Goal: Information Seeking & Learning: Learn about a topic

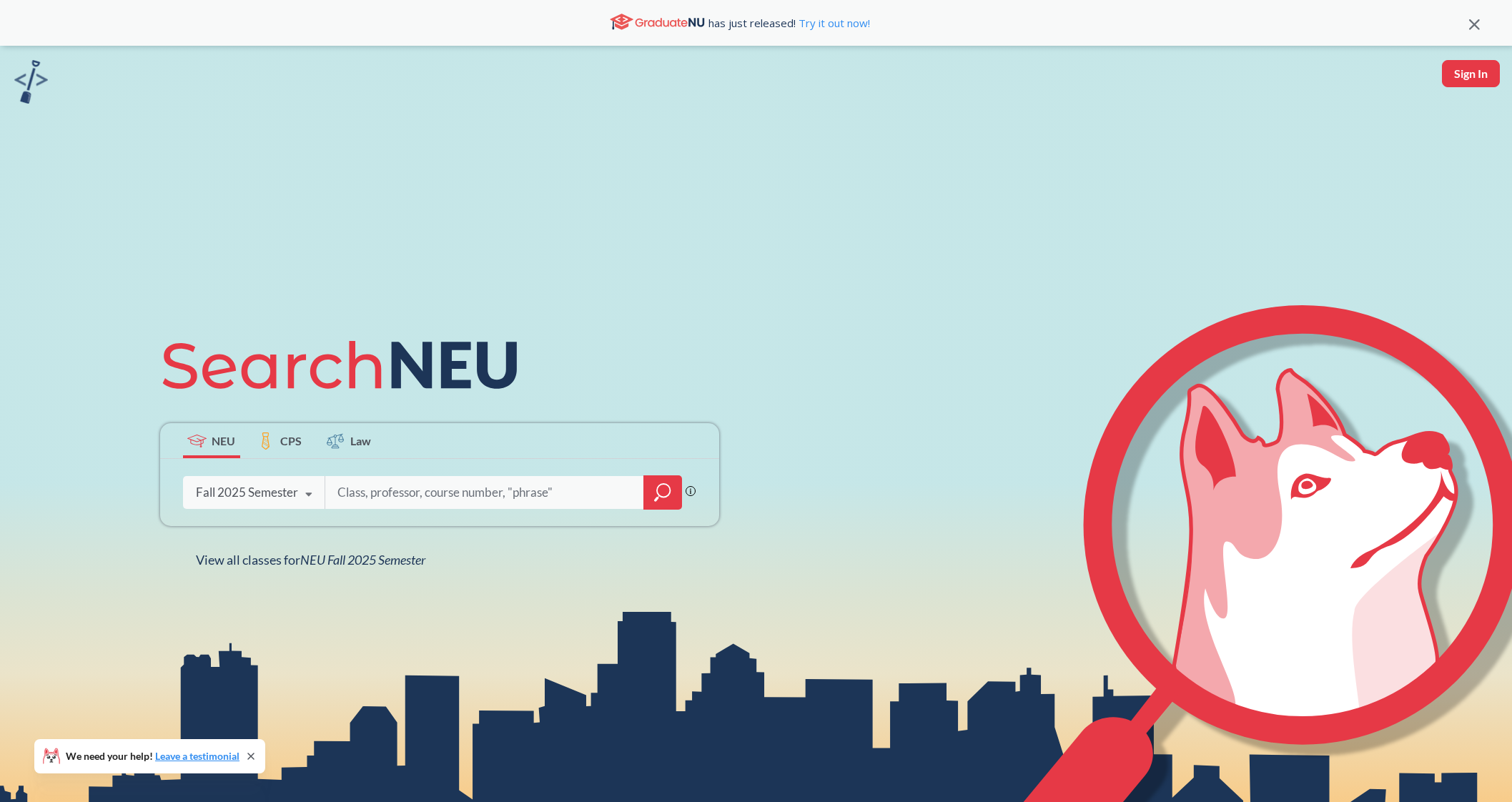
click at [386, 500] on input "search" at bounding box center [484, 492] width 297 height 30
type input "netowrk"
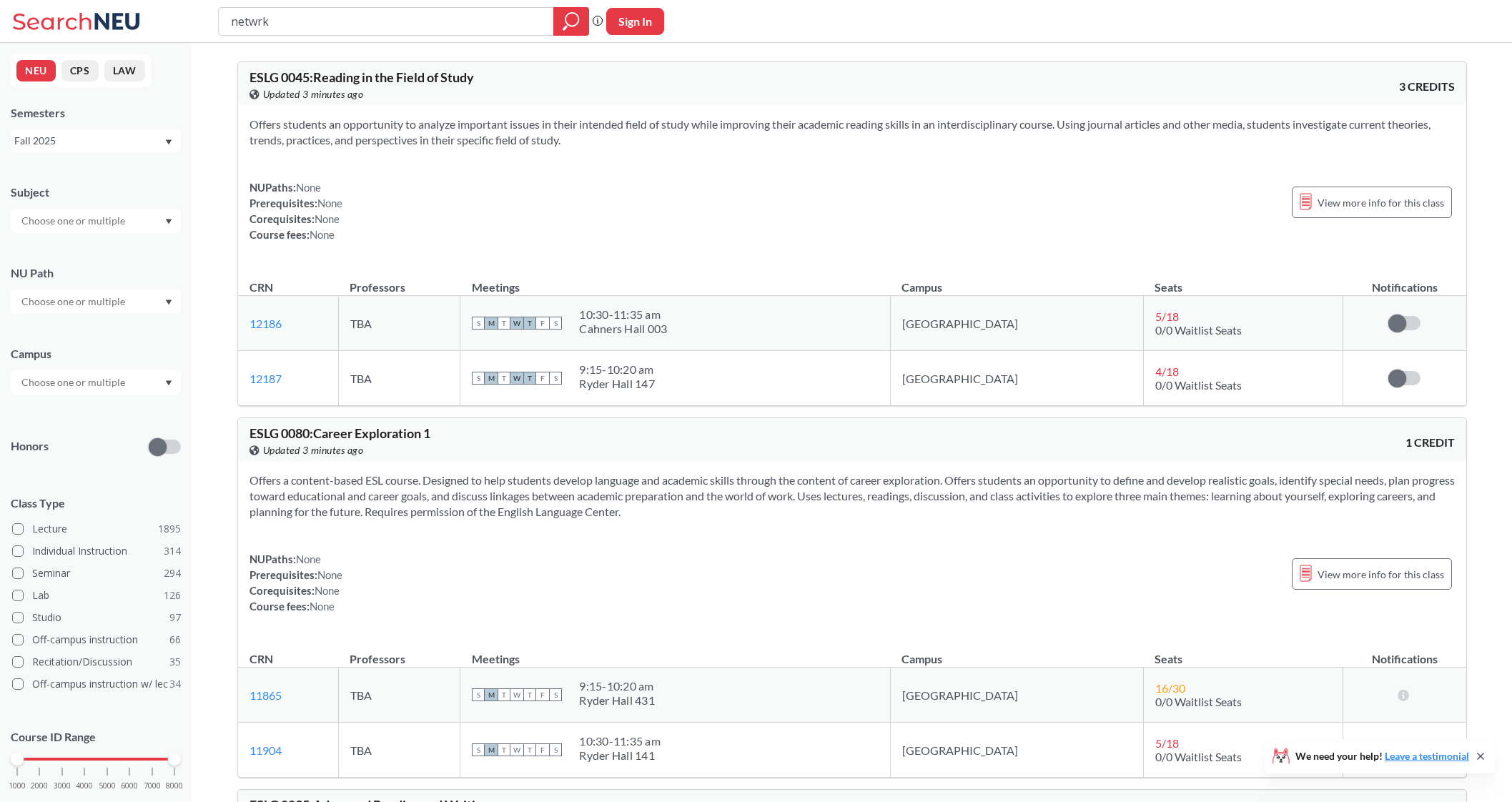
type input "network"
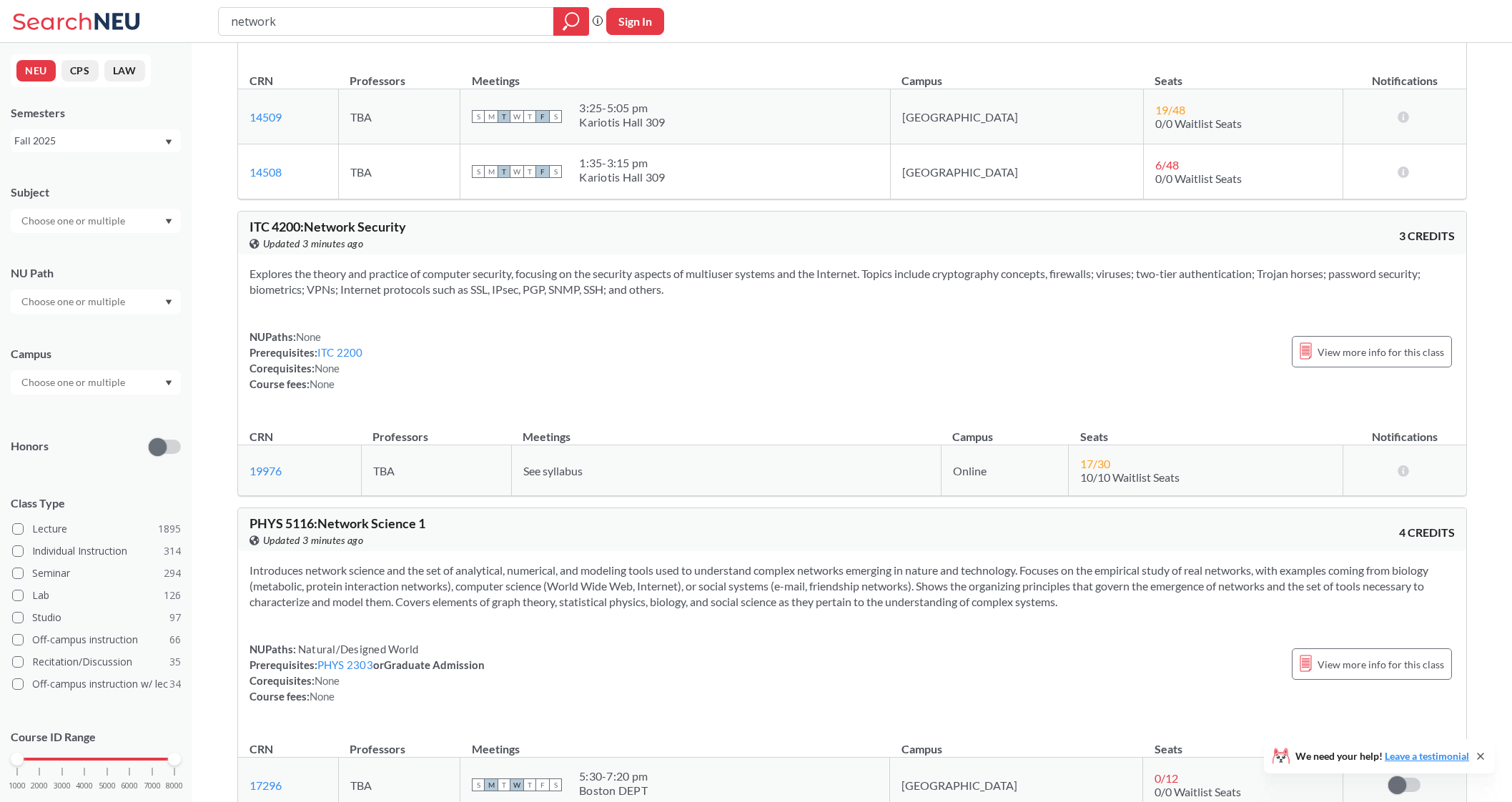
scroll to position [223, 0]
click at [372, 30] on input "network" at bounding box center [386, 21] width 313 height 25
type input "n"
type input "security"
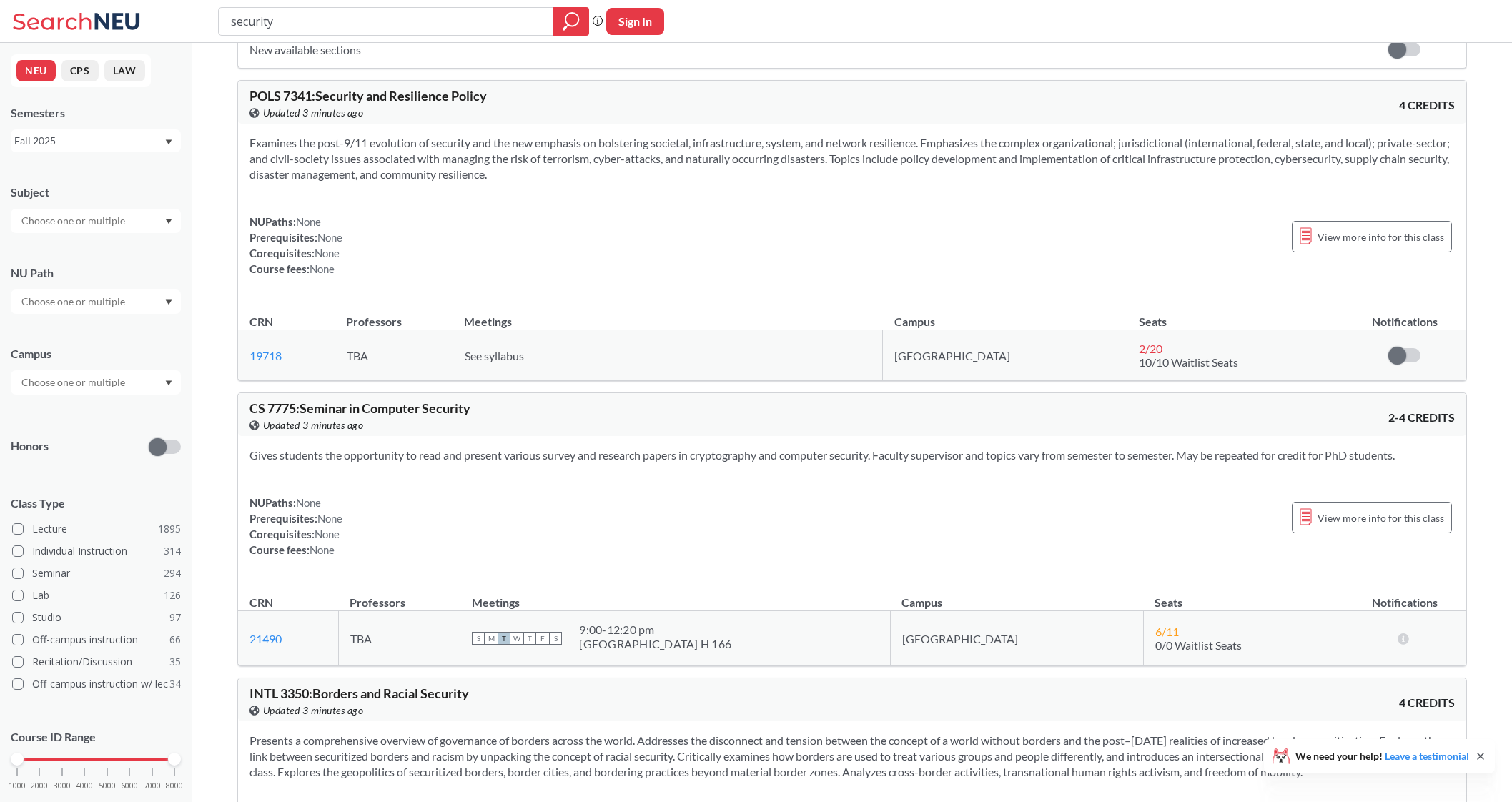
scroll to position [1865, 0]
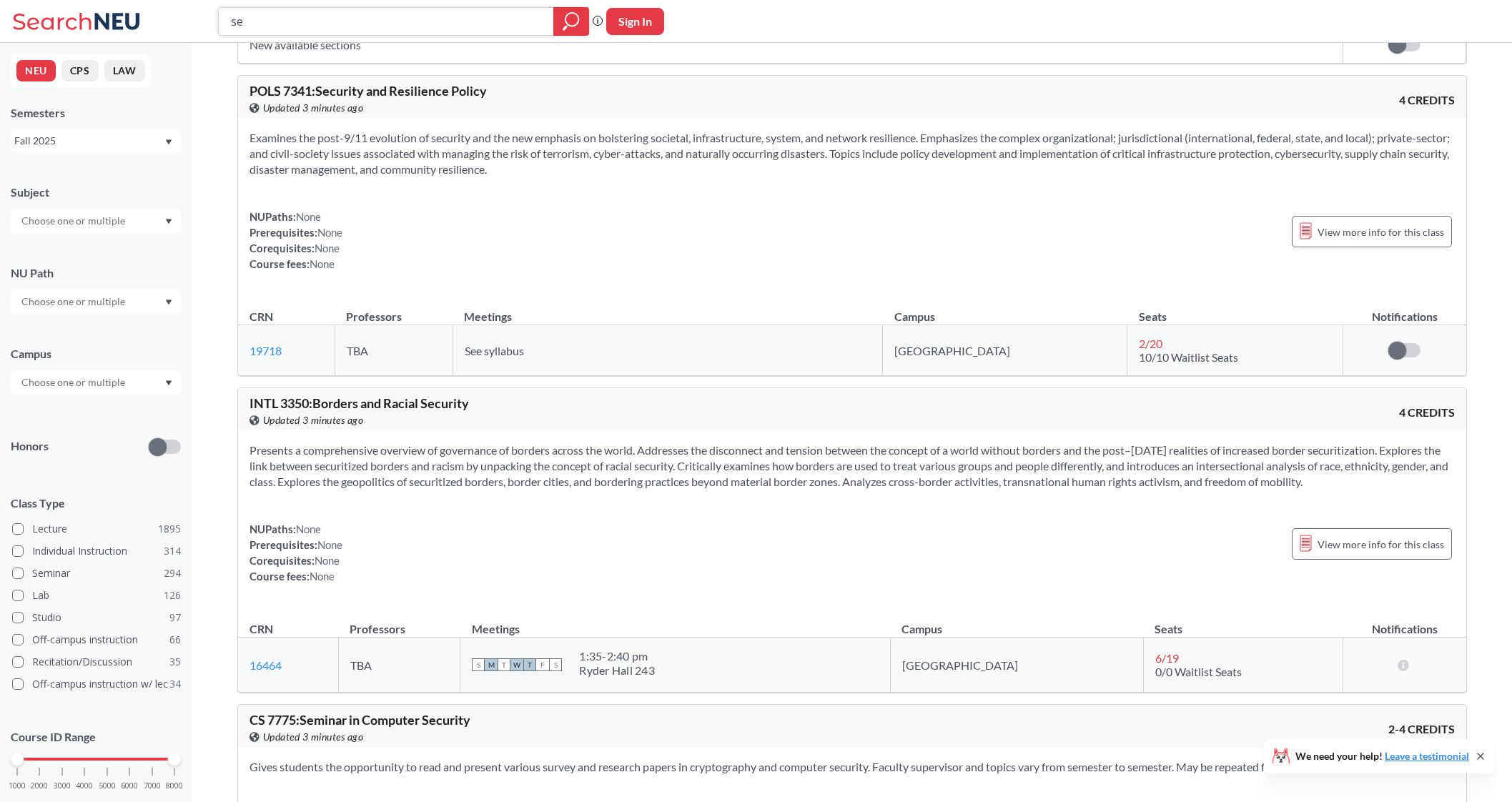
type input "s"
type input "1700"
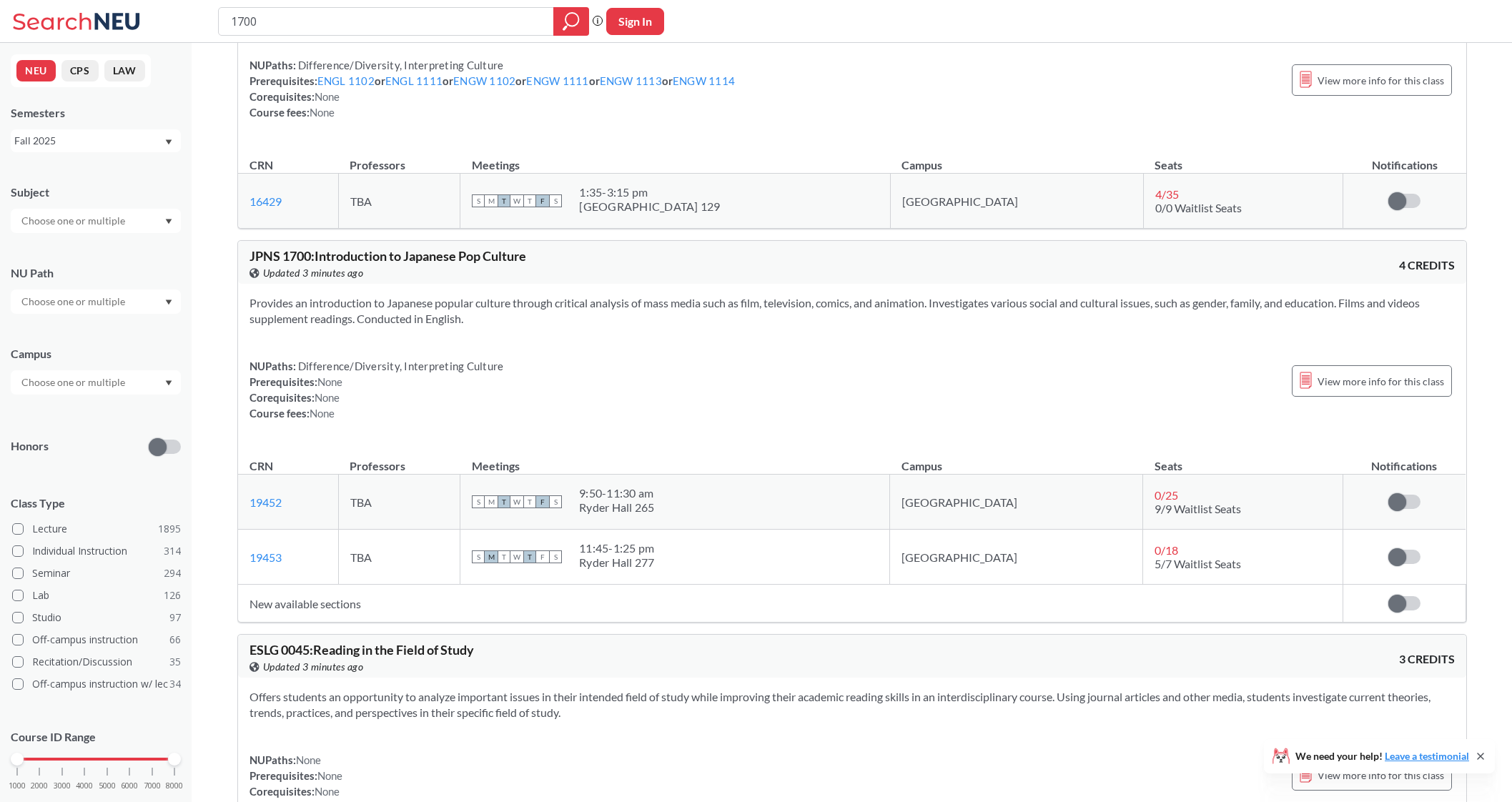
scroll to position [494, 0]
click at [86, 307] on input "text" at bounding box center [74, 302] width 120 height 17
click at [102, 399] on div "Interpreting Culture ( 124 )" at bounding box center [96, 412] width 170 height 39
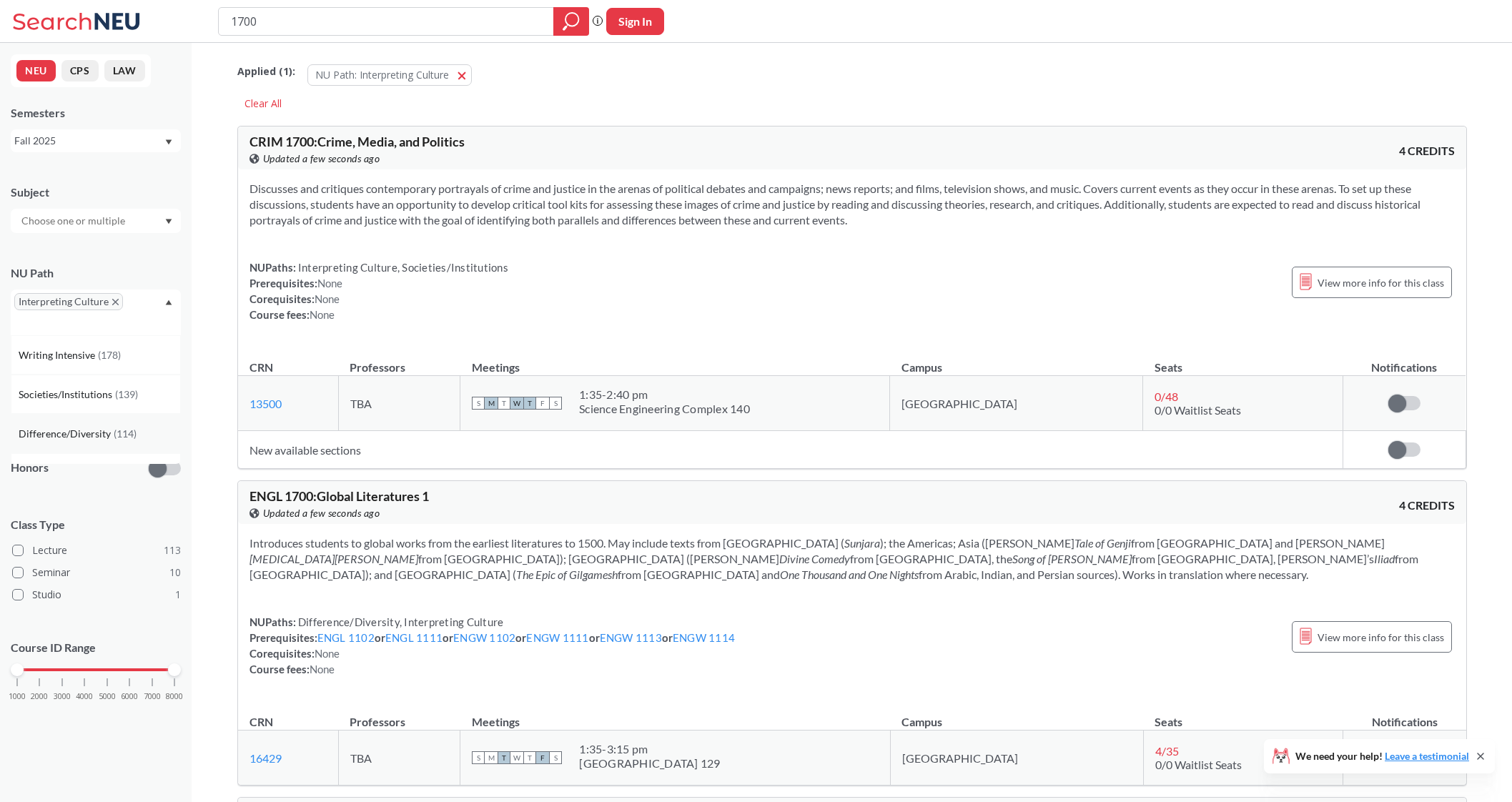
click at [86, 421] on div "Difference/Diversity ( 114 )" at bounding box center [96, 433] width 170 height 39
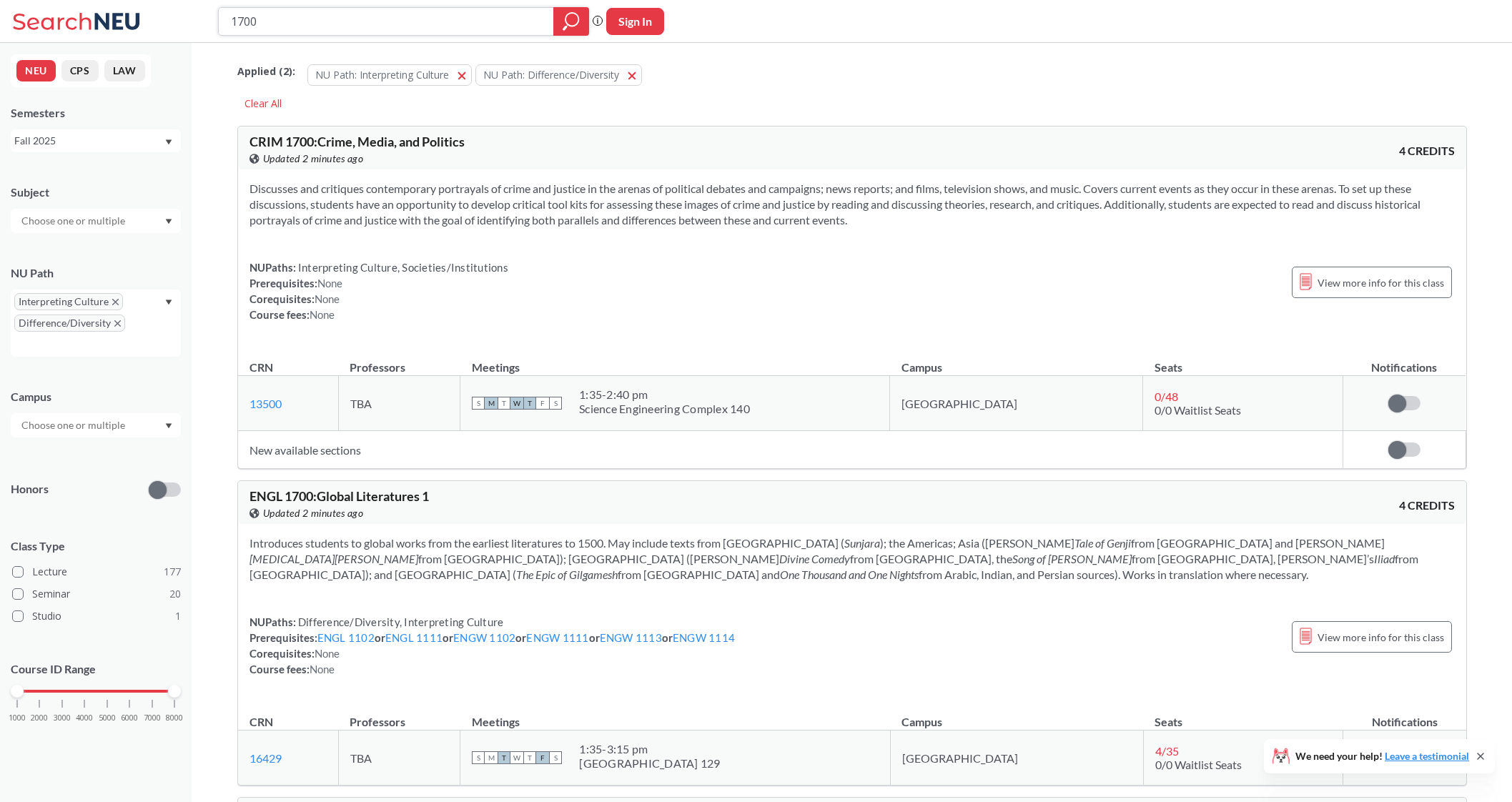
drag, startPoint x: 301, startPoint y: 23, endPoint x: 182, endPoint y: 28, distance: 119.1
click at [182, 28] on div "1700 Phrase search guarantees the exact search appears in the results. Ex. If y…" at bounding box center [756, 21] width 1512 height 42
type input "2310"
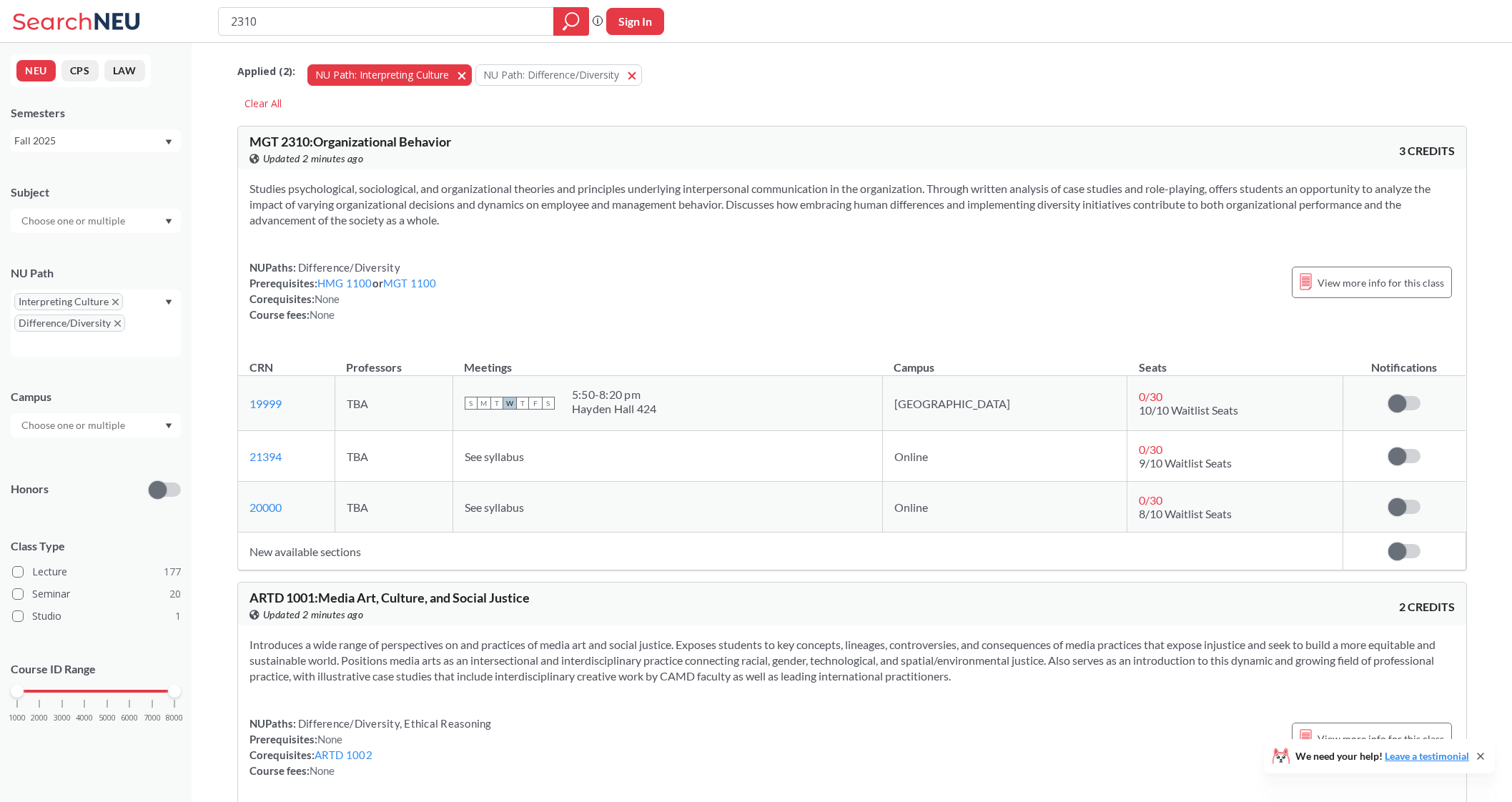
click at [460, 80] on button "NU Path: Interpreting Culture Interpreting Culture" at bounding box center [390, 75] width 165 height 21
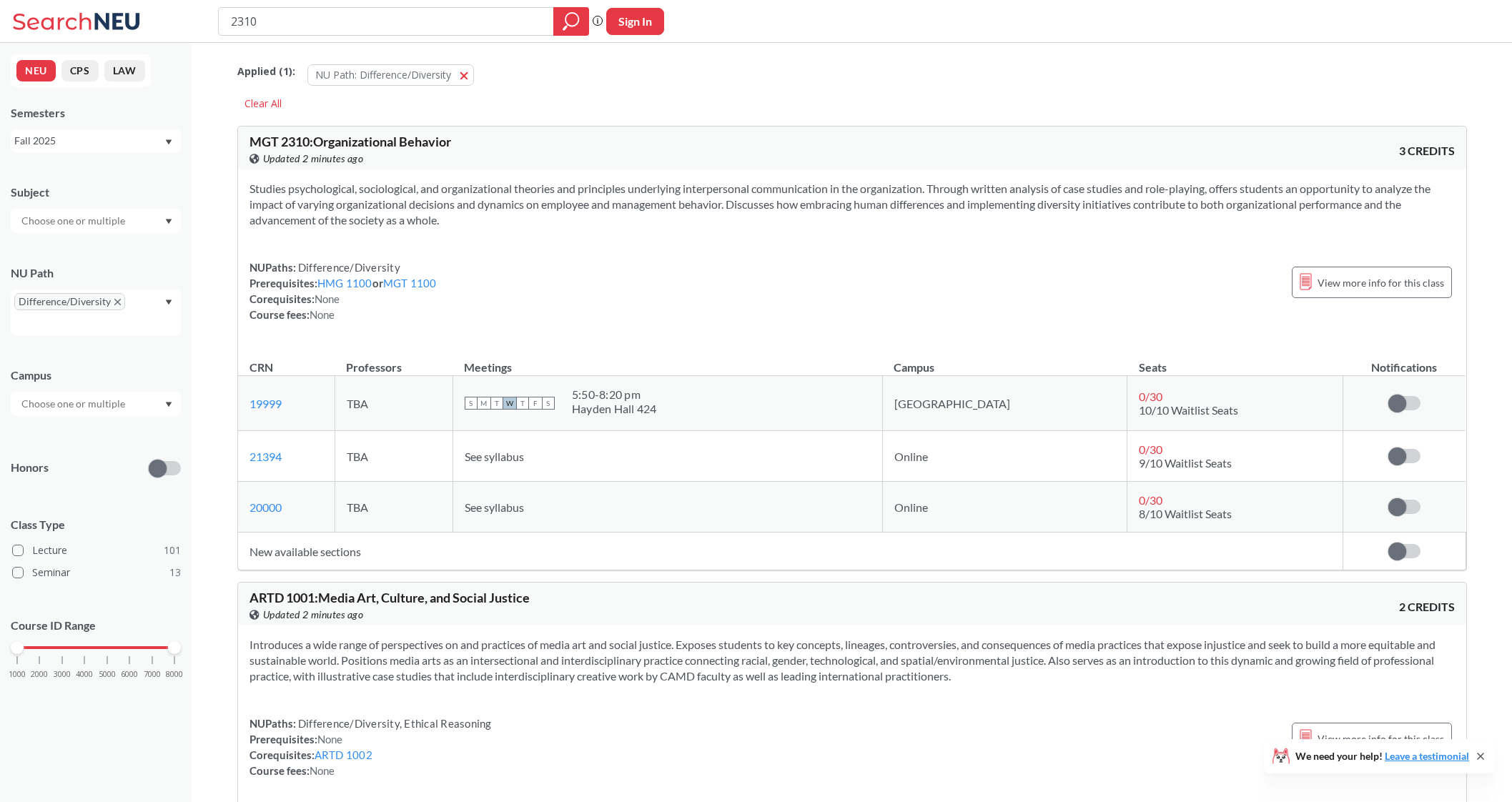
click at [460, 80] on button "NU Path: Difference/Diversity Difference/Diversity" at bounding box center [391, 75] width 166 height 21
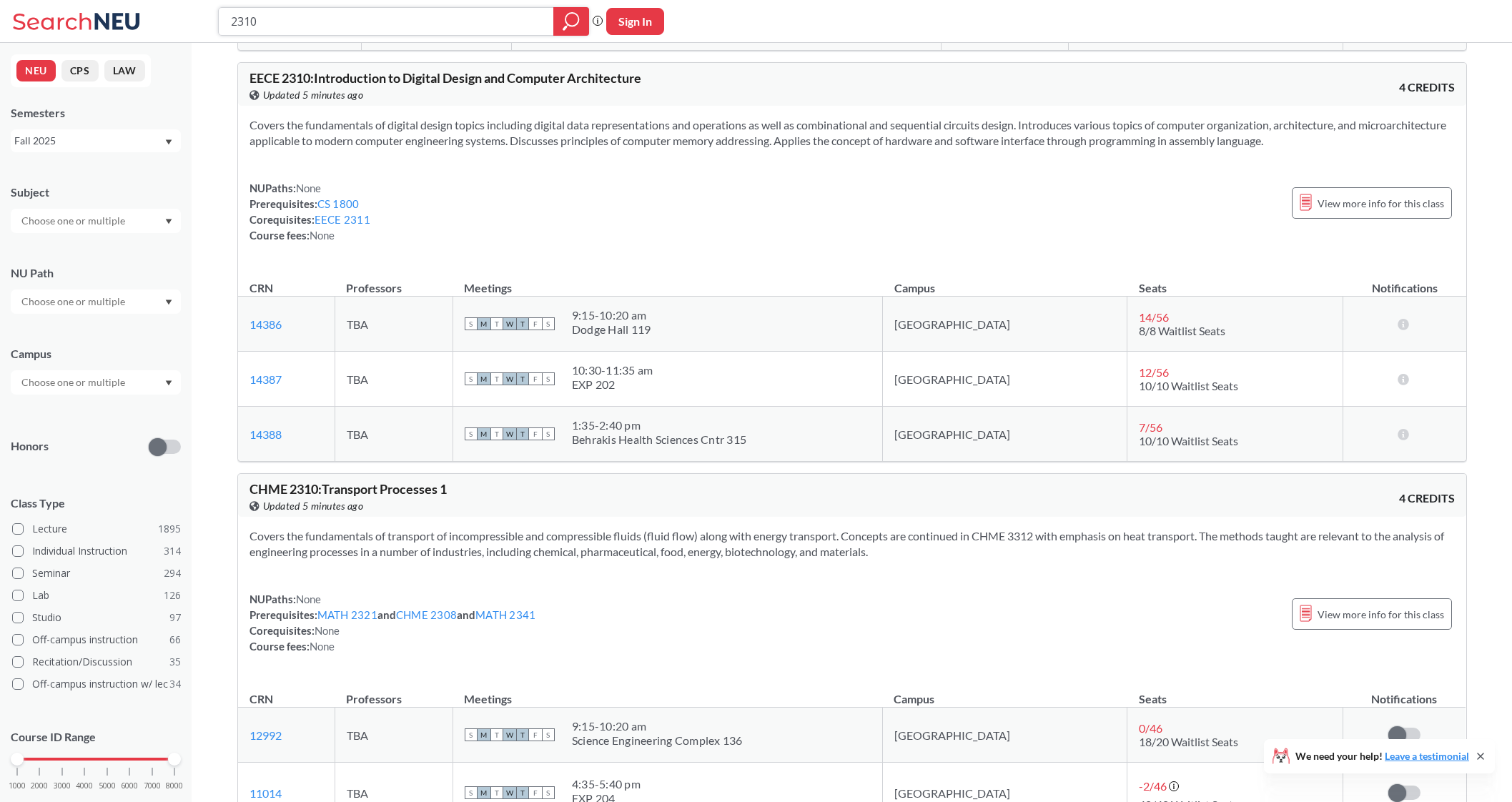
scroll to position [760, 0]
type input "2"
type input "database"
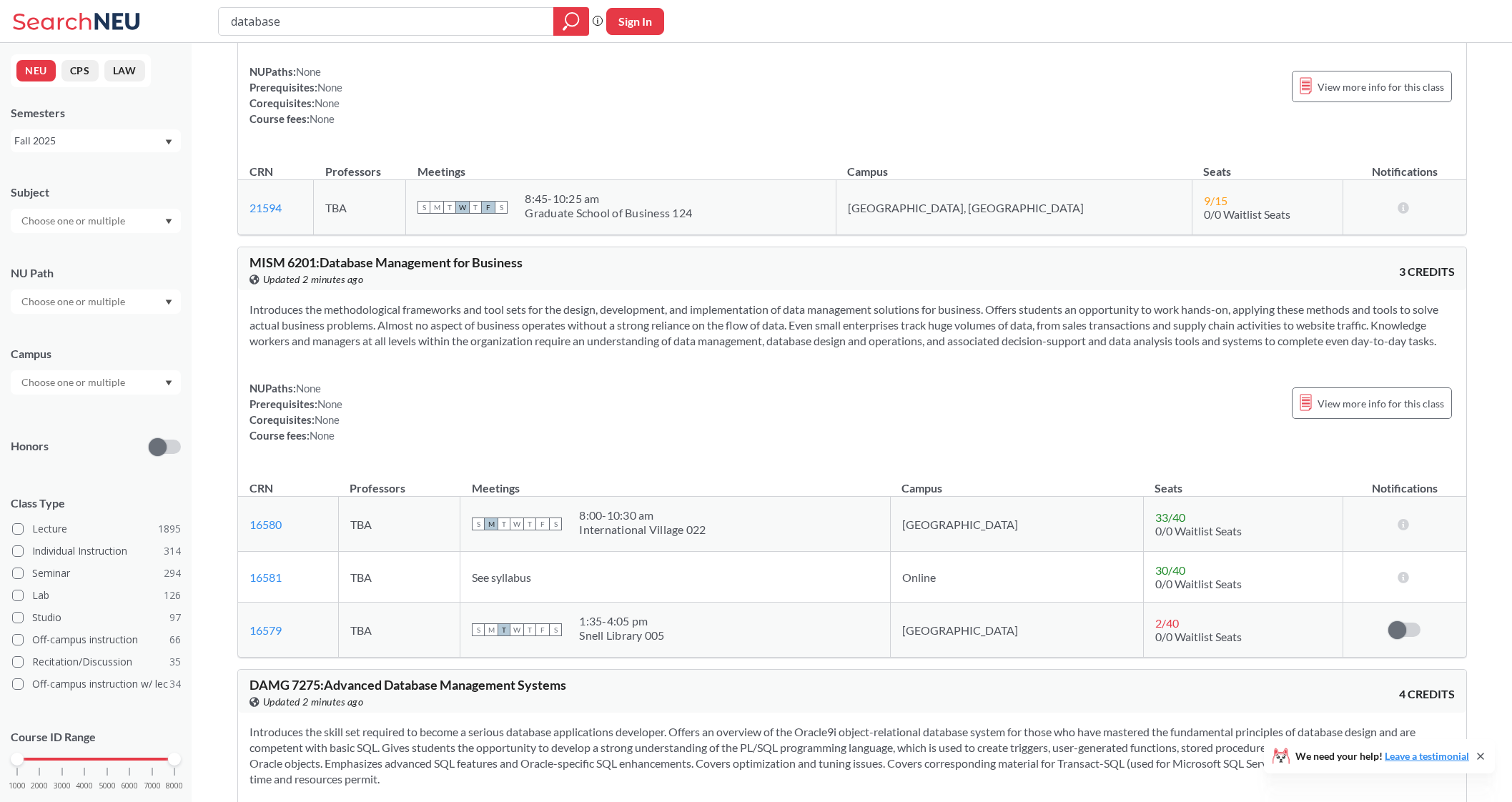
scroll to position [1567, 0]
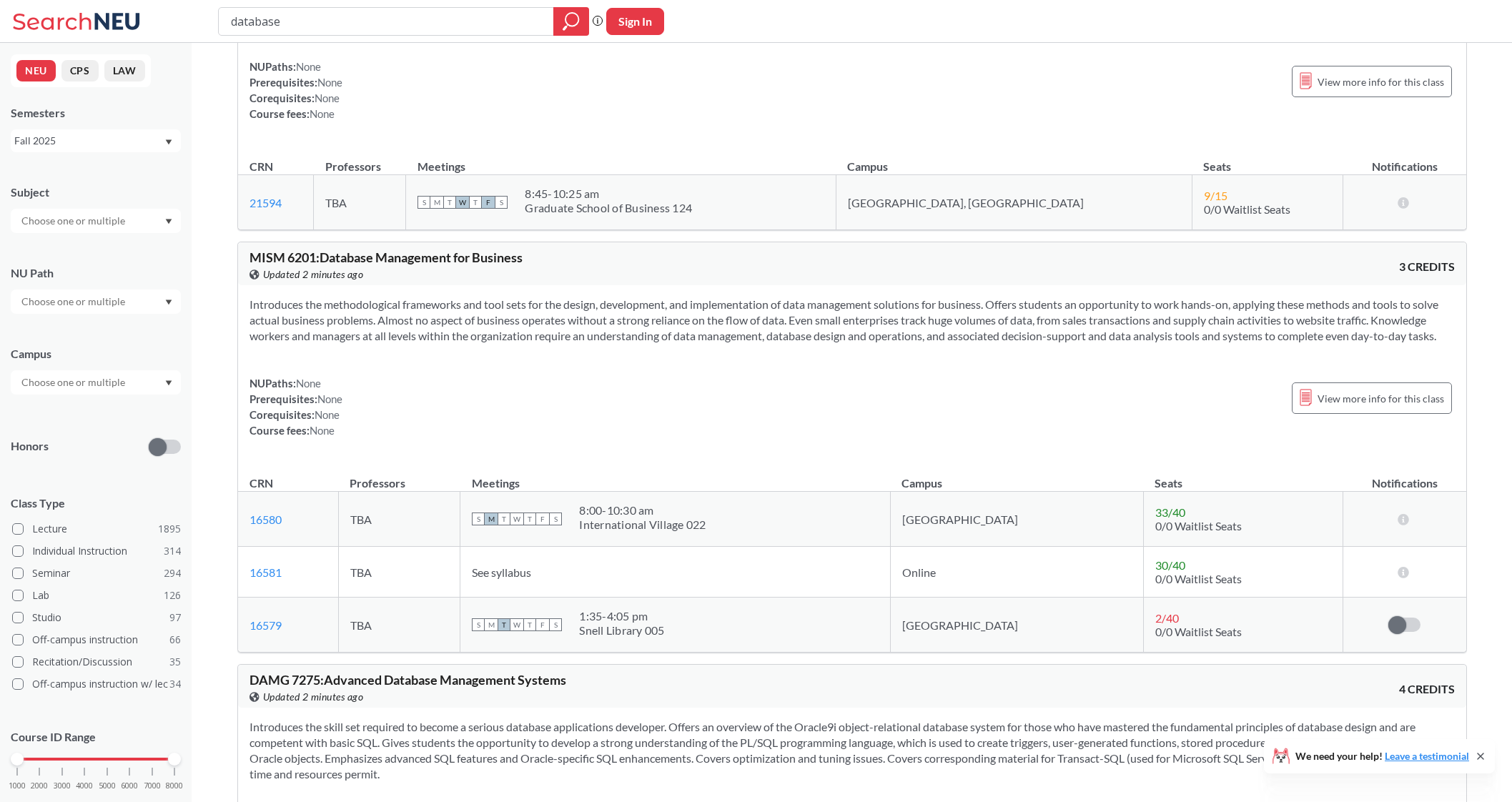
click at [355, 12] on input "database" at bounding box center [386, 21] width 313 height 25
type input "data"
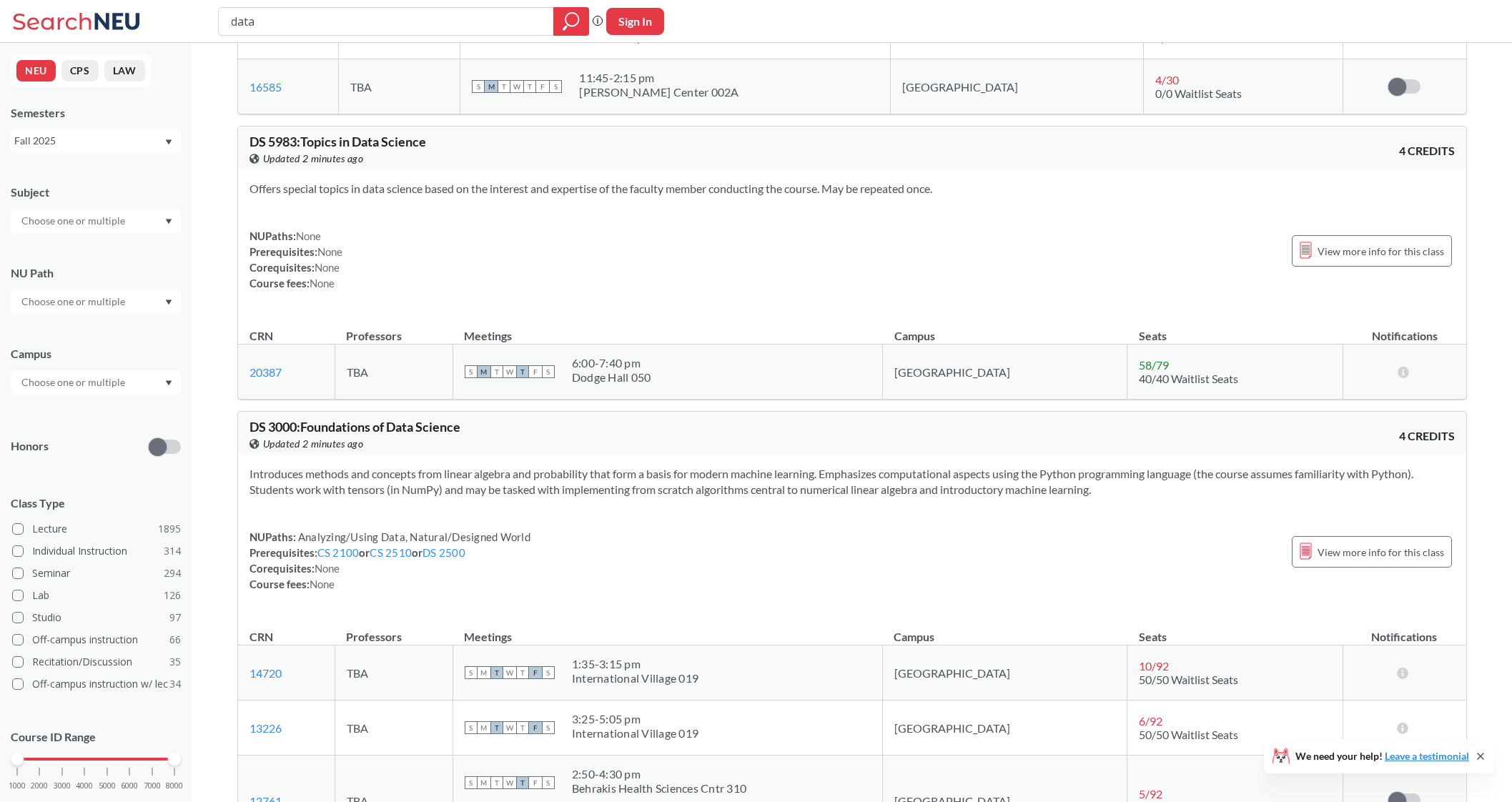
scroll to position [4050, 0]
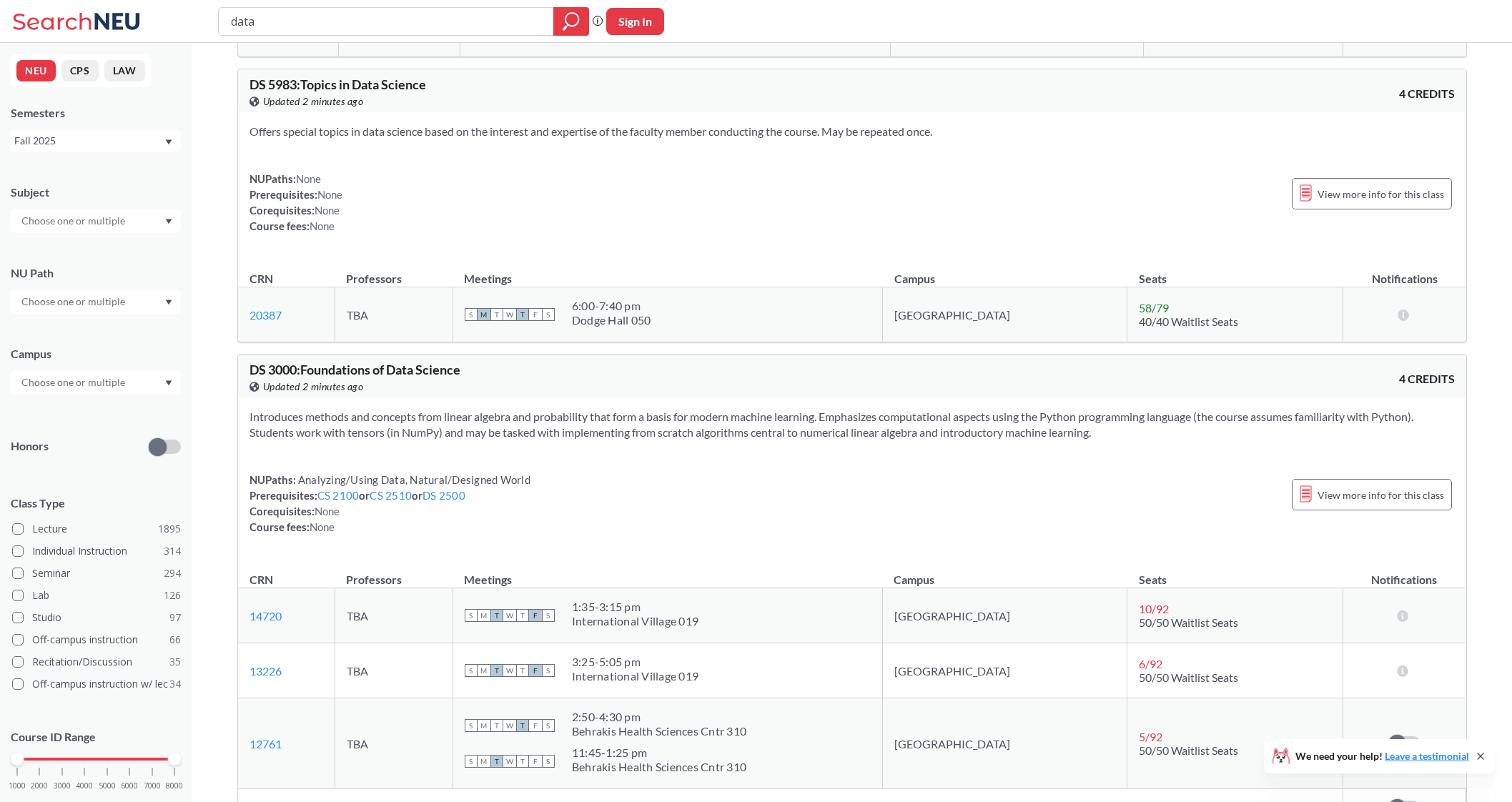
click at [410, 12] on input "data" at bounding box center [386, 21] width 313 height 25
type input "d"
type input "lata"
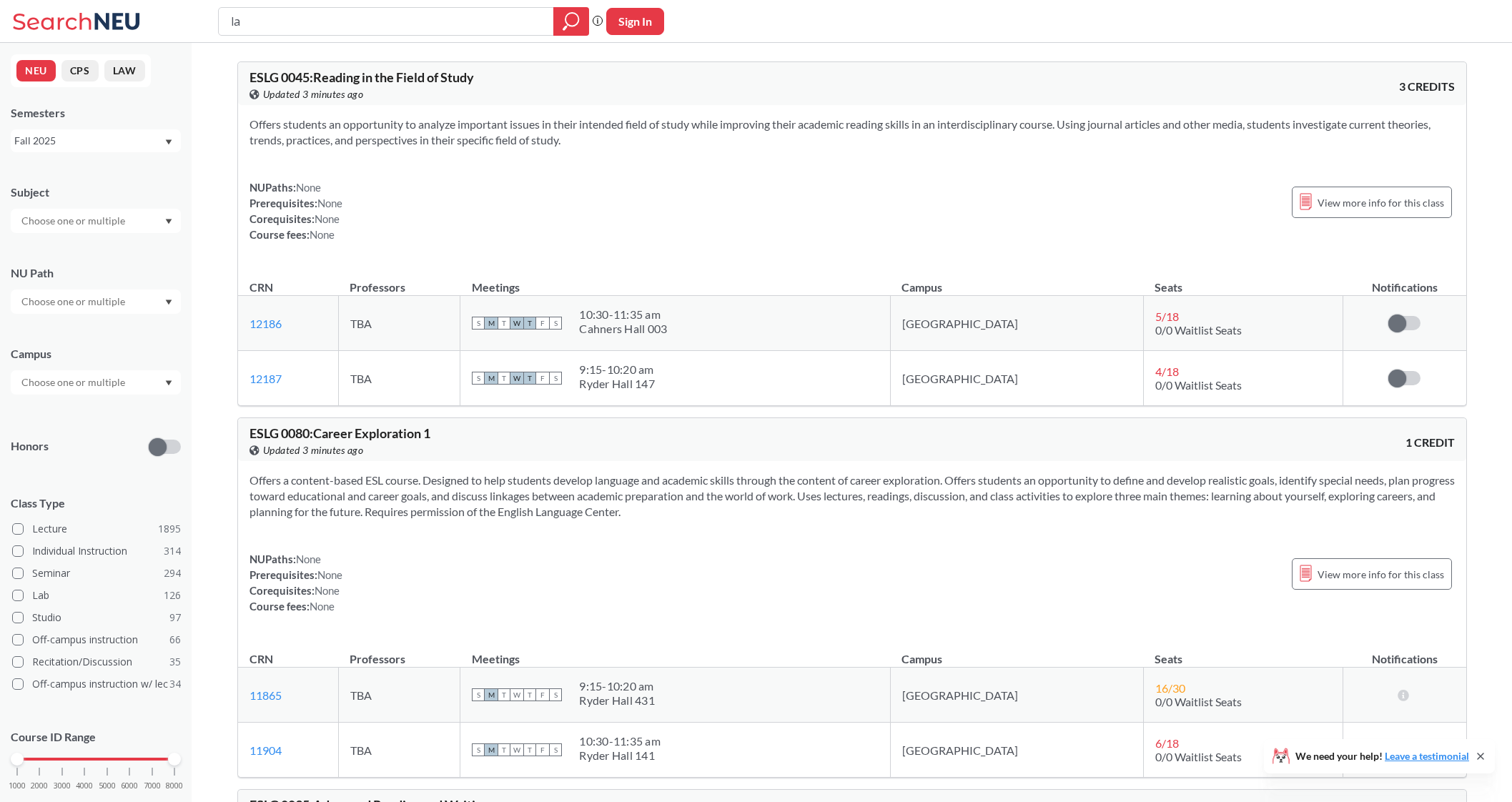
type input "l"
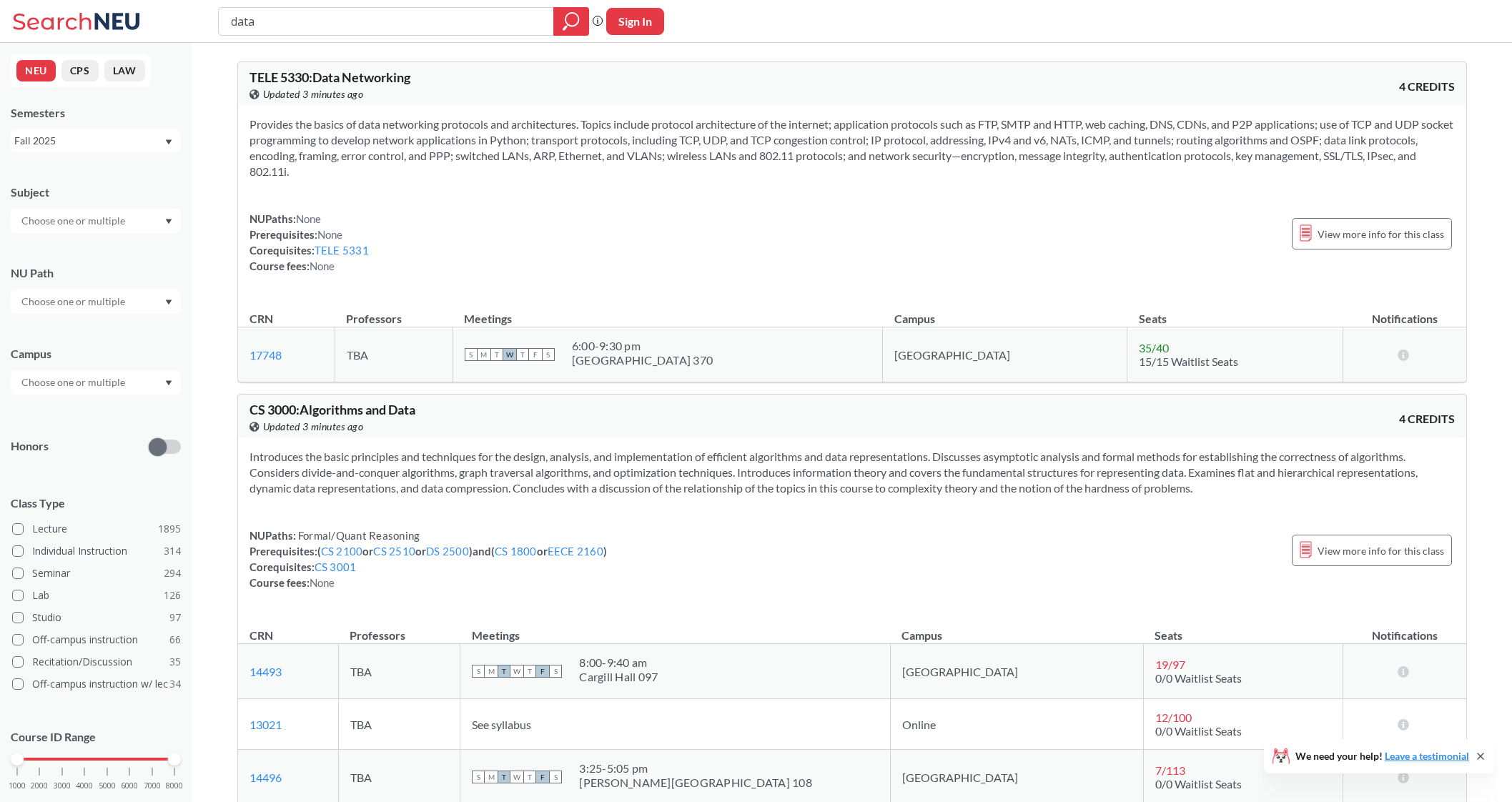
click at [410, 12] on input "data" at bounding box center [386, 21] width 313 height 25
type input "database design"
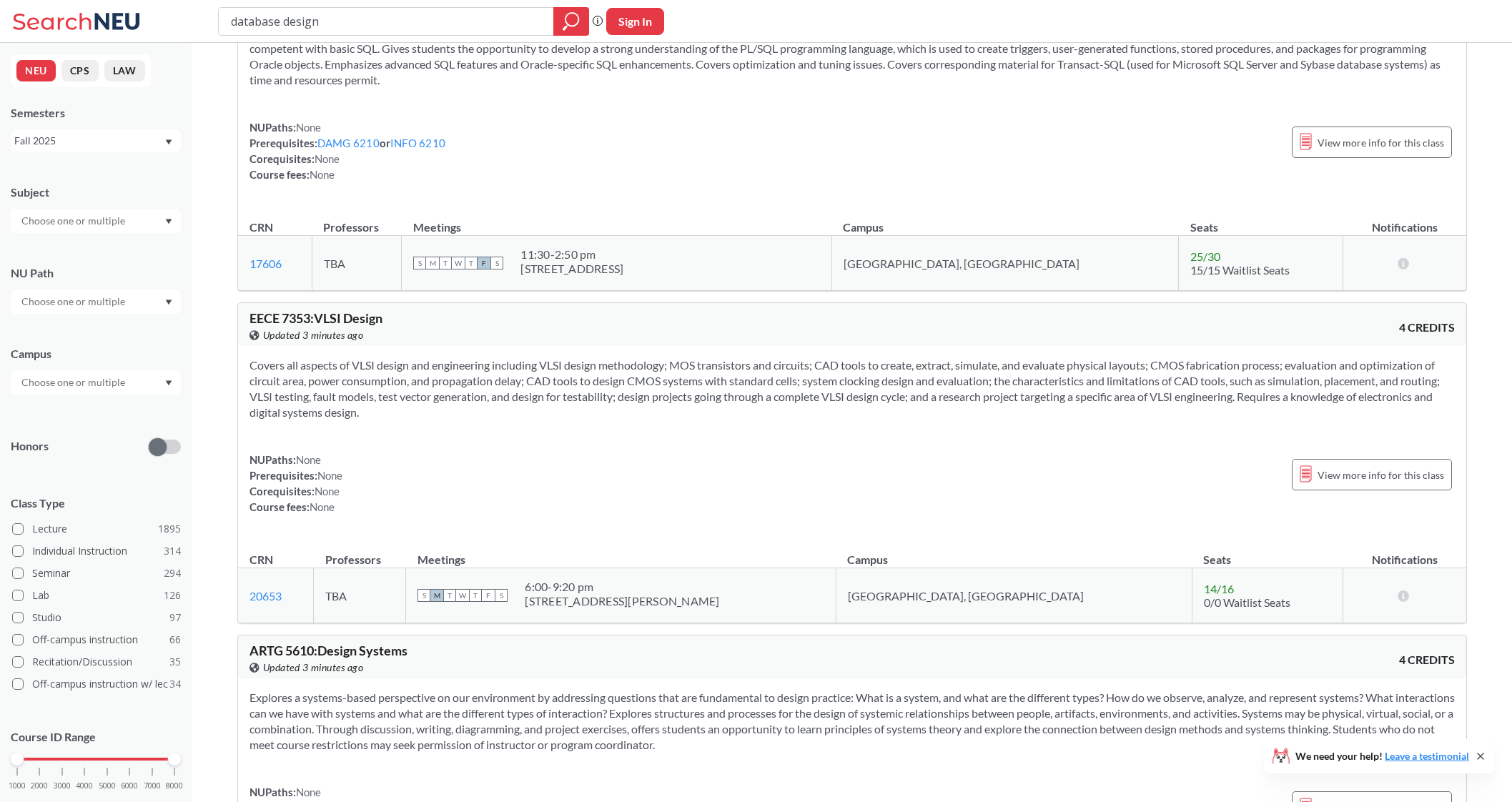
scroll to position [3090, 0]
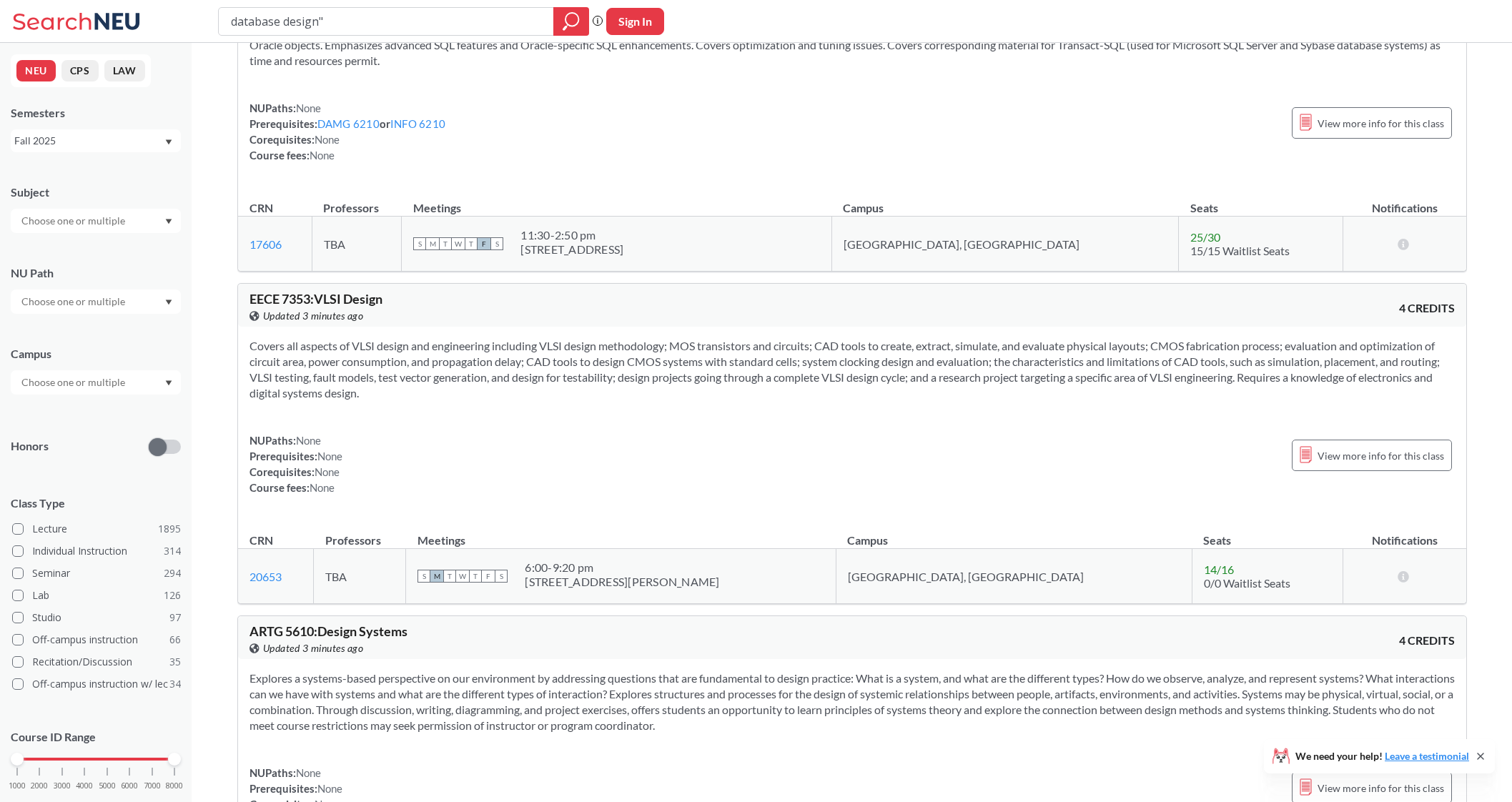
type input ""database design""
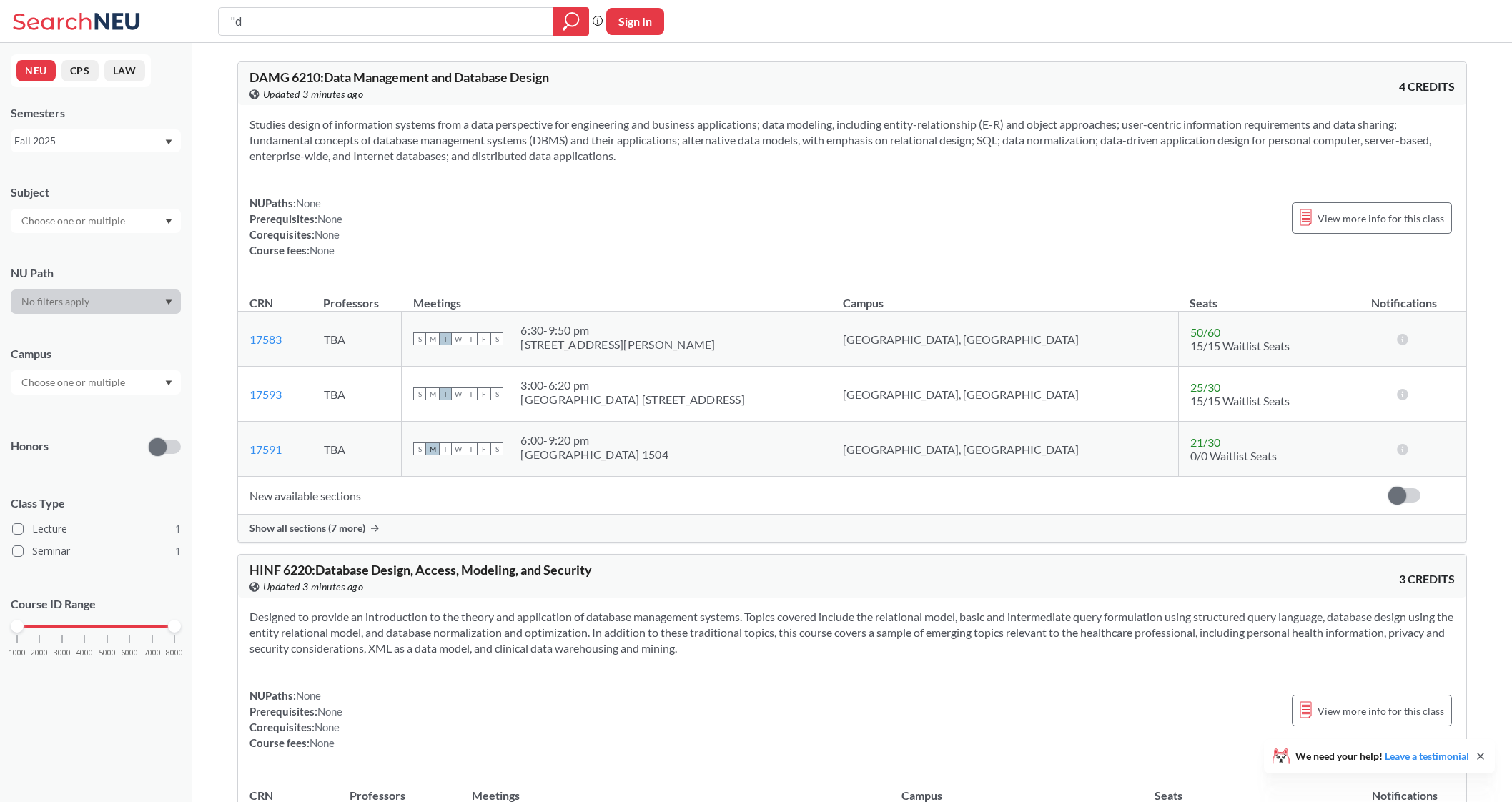
type input """
type input "3200"
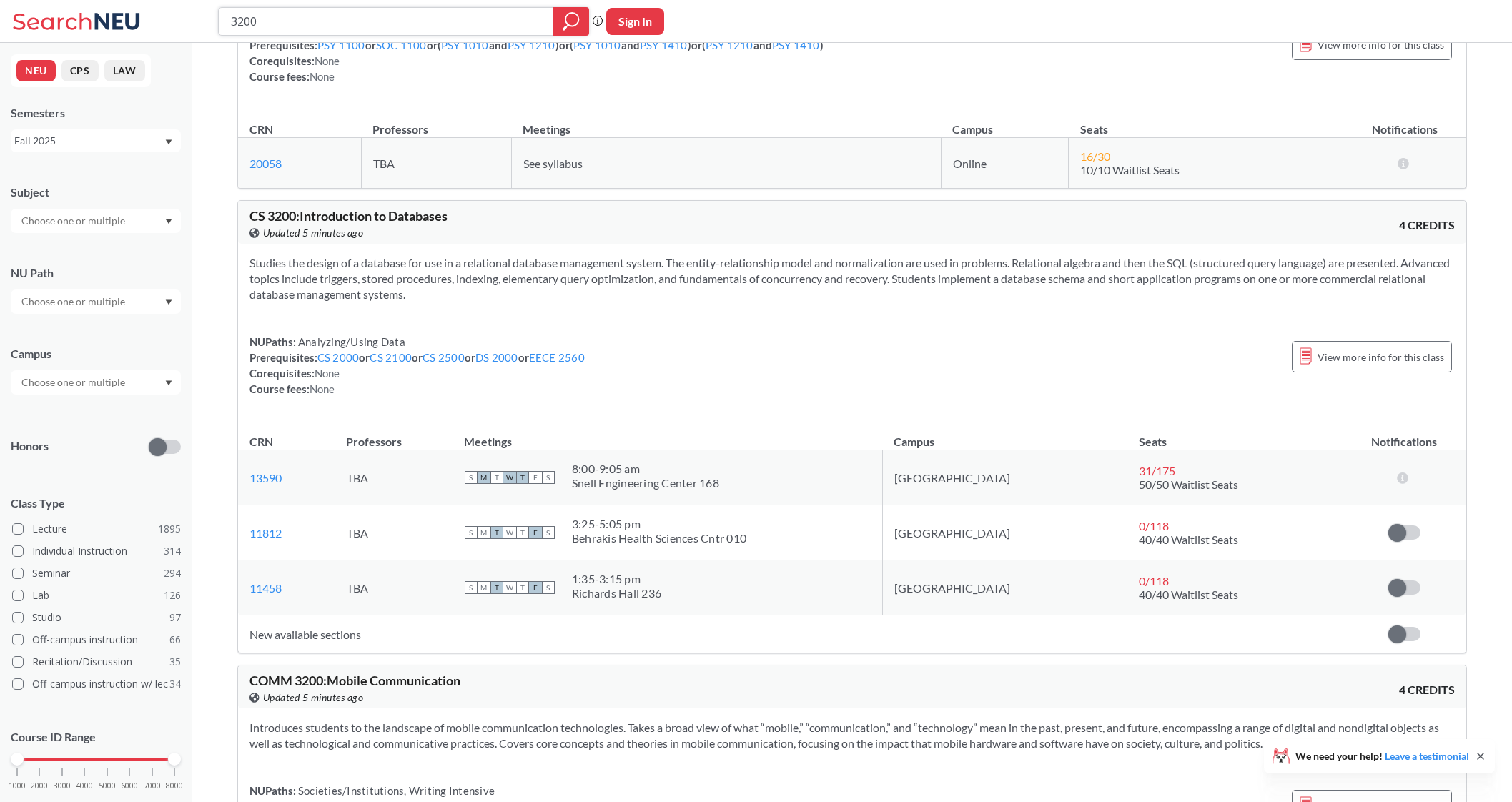
scroll to position [2137, 0]
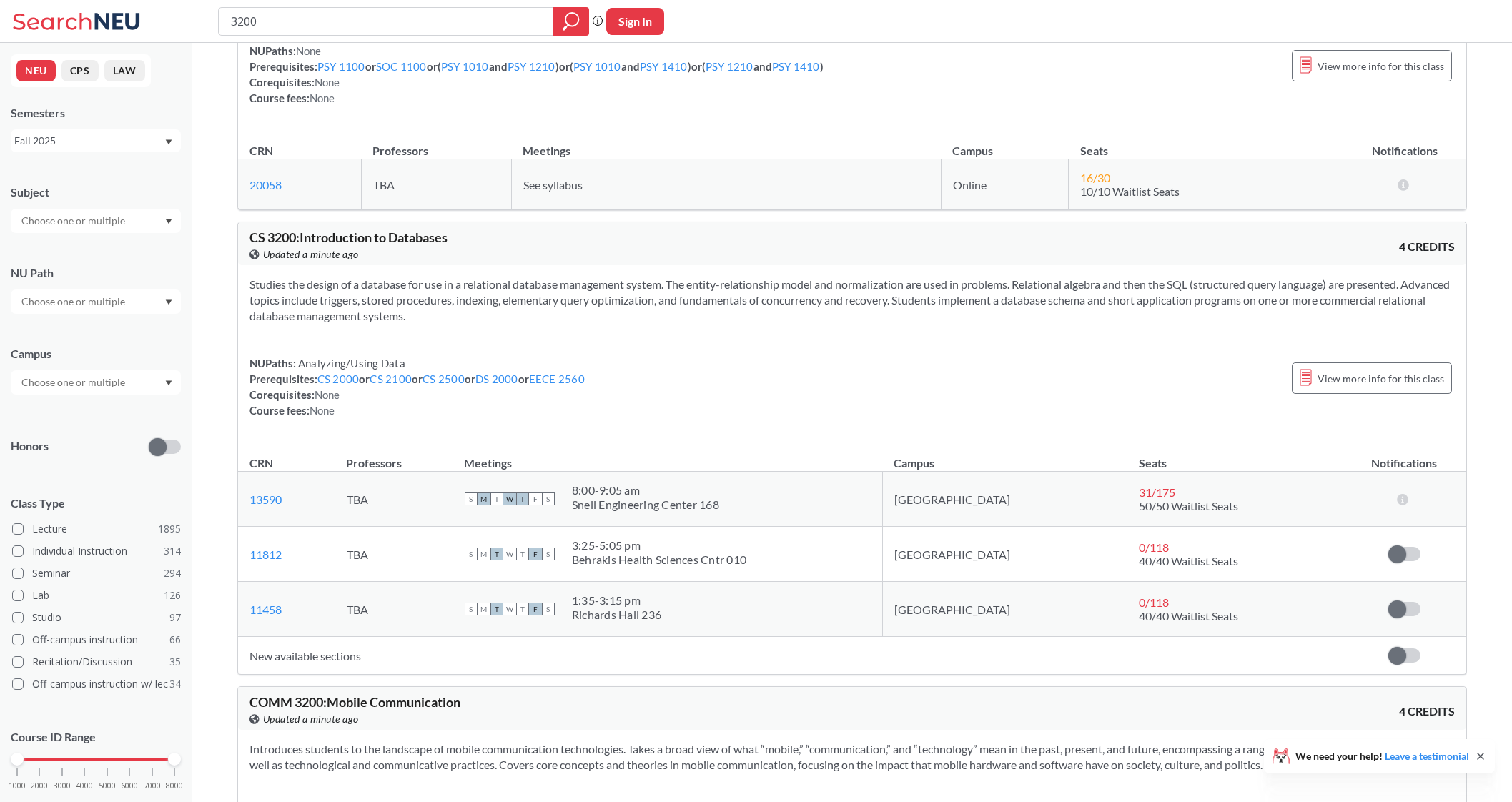
click at [75, 219] on input "text" at bounding box center [74, 221] width 120 height 17
click at [43, 423] on div "Honors" at bounding box center [96, 438] width 170 height 51
click at [79, 308] on input "text" at bounding box center [74, 302] width 120 height 17
type input "c"
click at [79, 465] on div "Subject NU Path Writing Intensive ( 178 ) Societies/Institutions ( 139 ) Interp…" at bounding box center [96, 494] width 170 height 648
